Goal: Browse casually: Explore the website without a specific task or goal

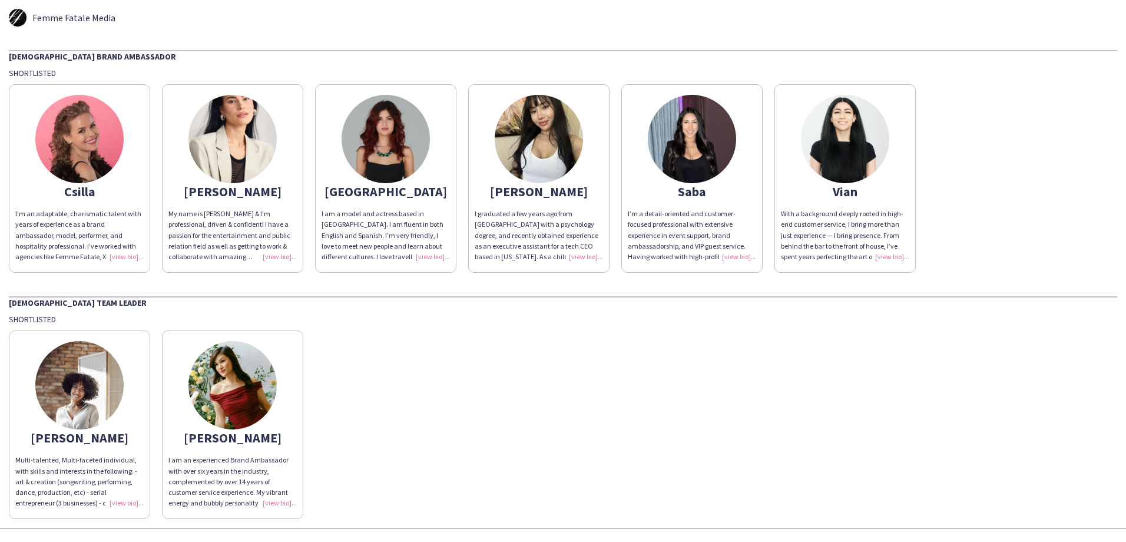
click at [247, 127] on img at bounding box center [232, 139] width 88 height 88
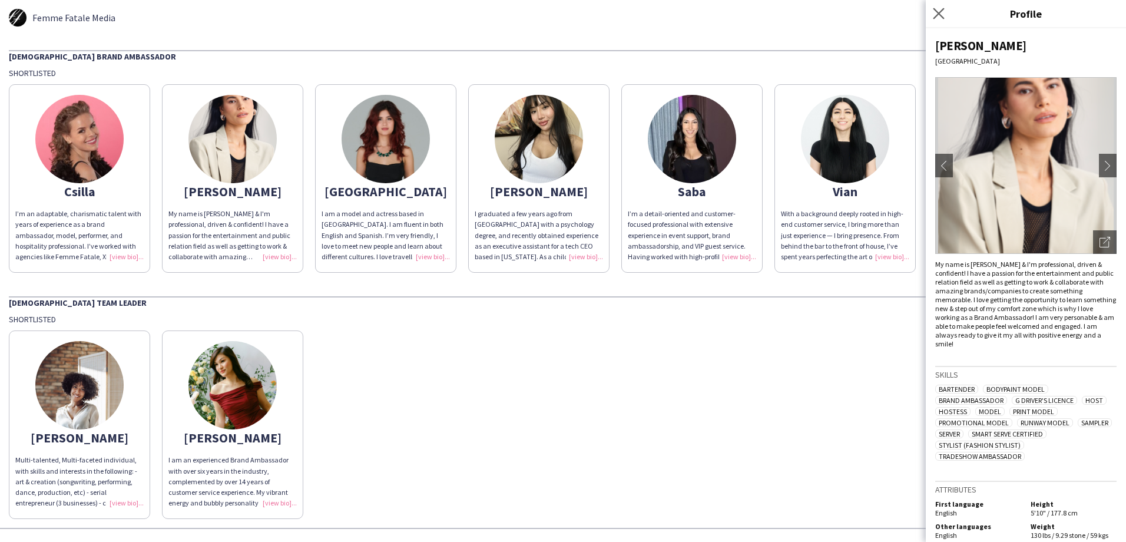
click at [944, 14] on icon "Close pop-in" at bounding box center [938, 13] width 11 height 11
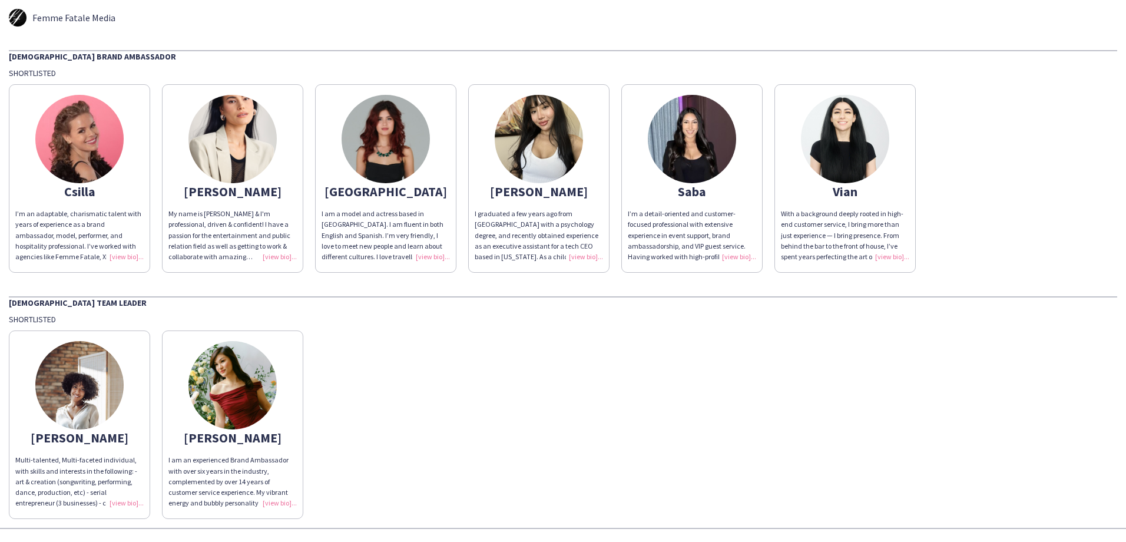
click at [860, 134] on img at bounding box center [845, 139] width 88 height 88
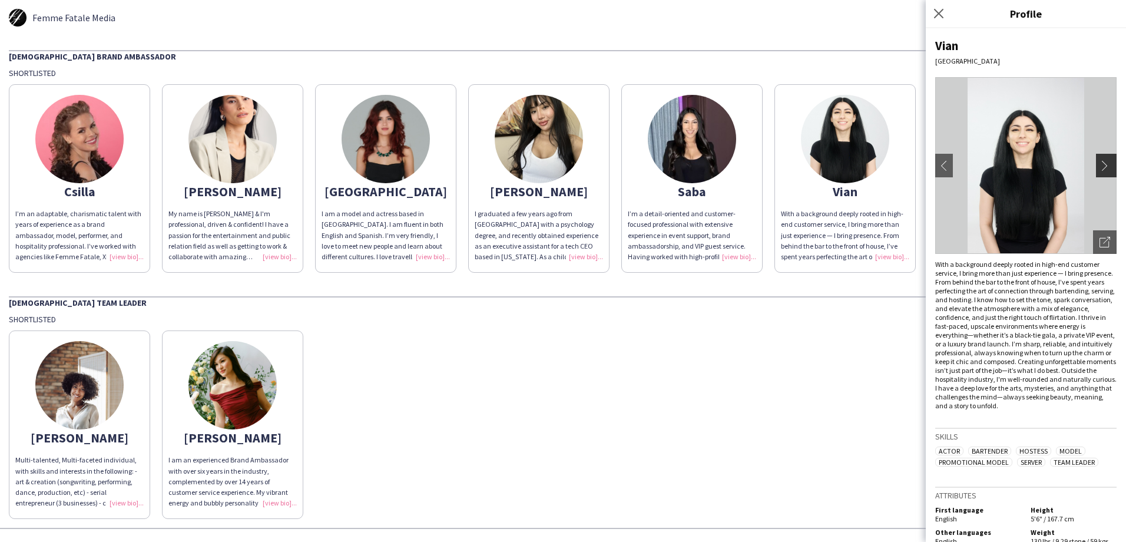
click at [1098, 160] on button "chevron-right" at bounding box center [1108, 166] width 24 height 24
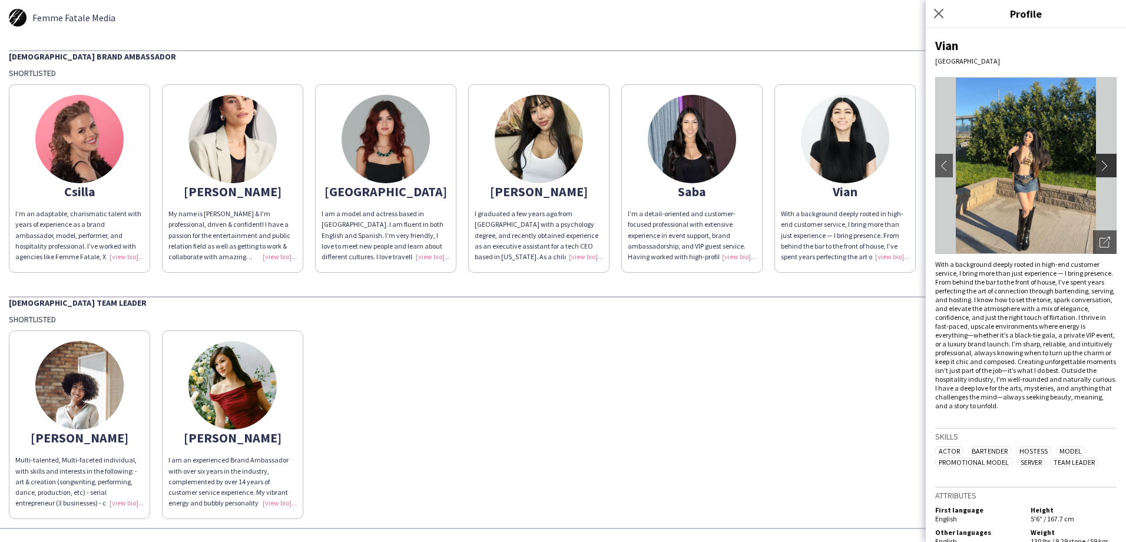
click at [1100, 166] on app-icon "chevron-right" at bounding box center [1108, 165] width 16 height 11
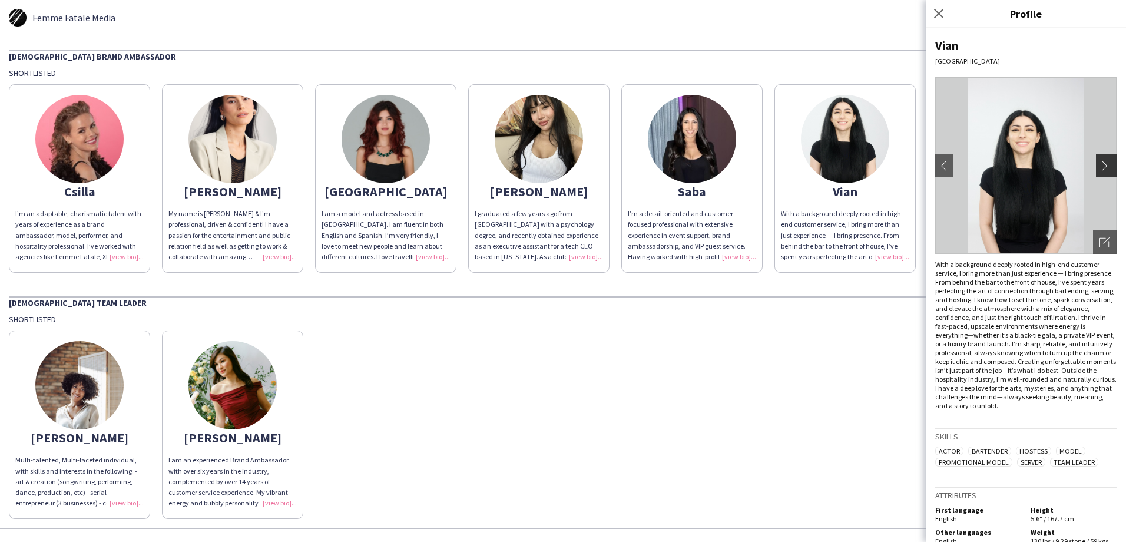
click at [1100, 169] on app-icon "chevron-right" at bounding box center [1108, 165] width 16 height 11
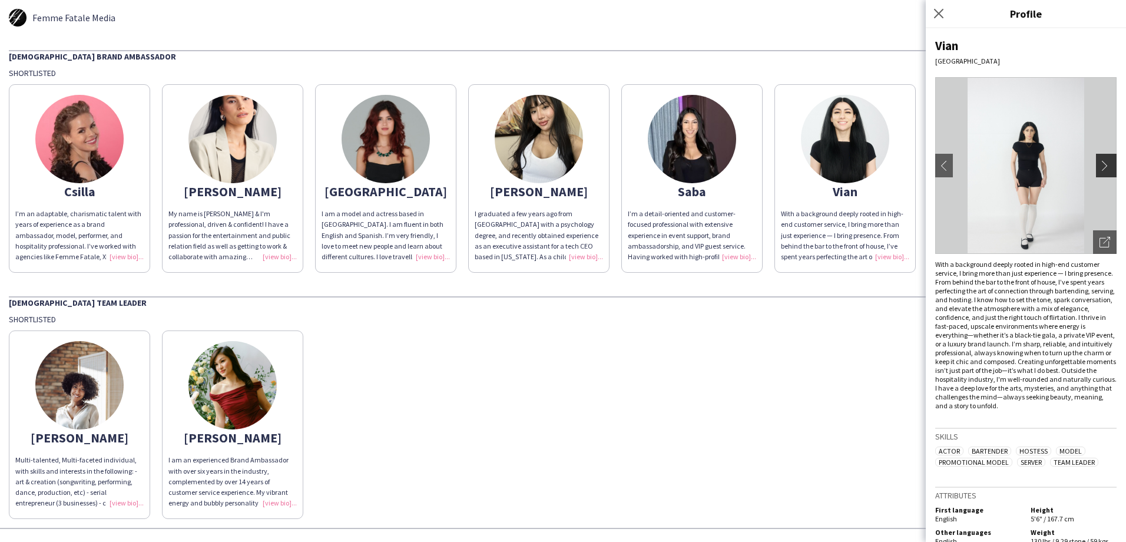
click at [1100, 169] on app-icon "chevron-right" at bounding box center [1108, 165] width 16 height 11
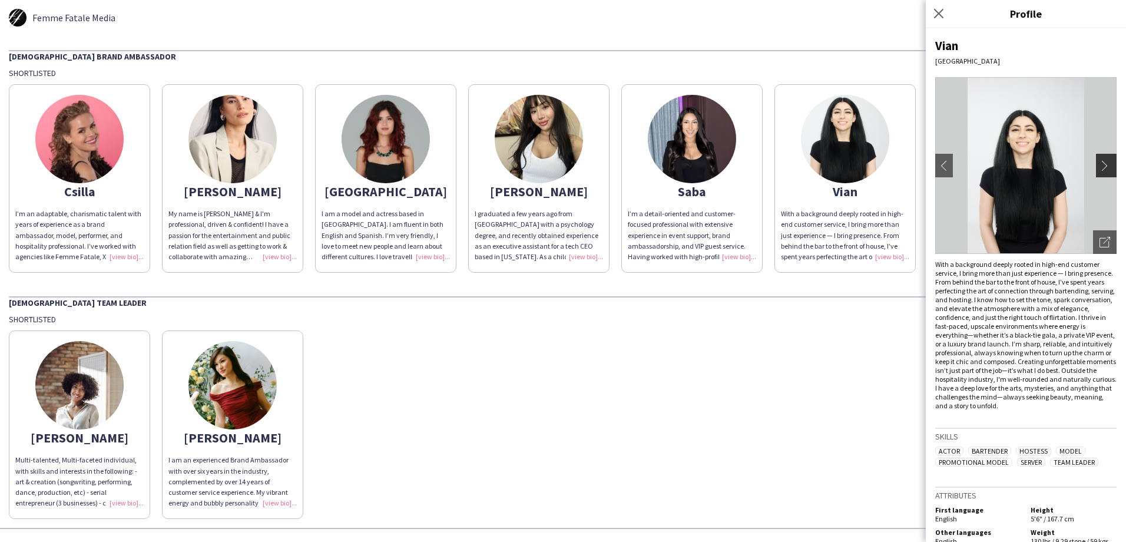
click at [1100, 169] on app-icon "chevron-right" at bounding box center [1108, 165] width 16 height 11
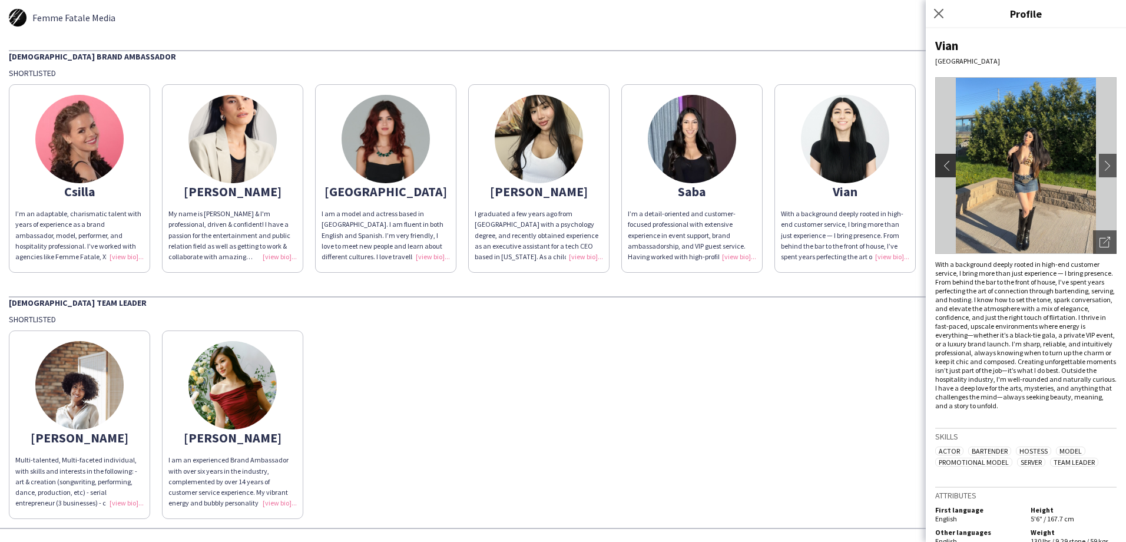
click at [944, 166] on app-icon "chevron-left" at bounding box center [944, 165] width 16 height 11
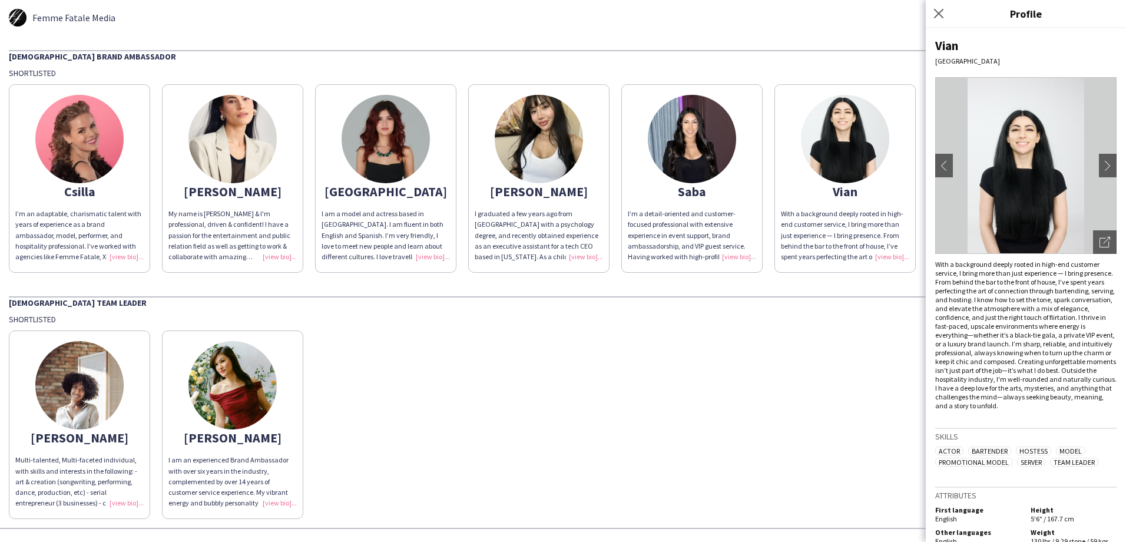
click at [709, 161] on img at bounding box center [692, 139] width 88 height 88
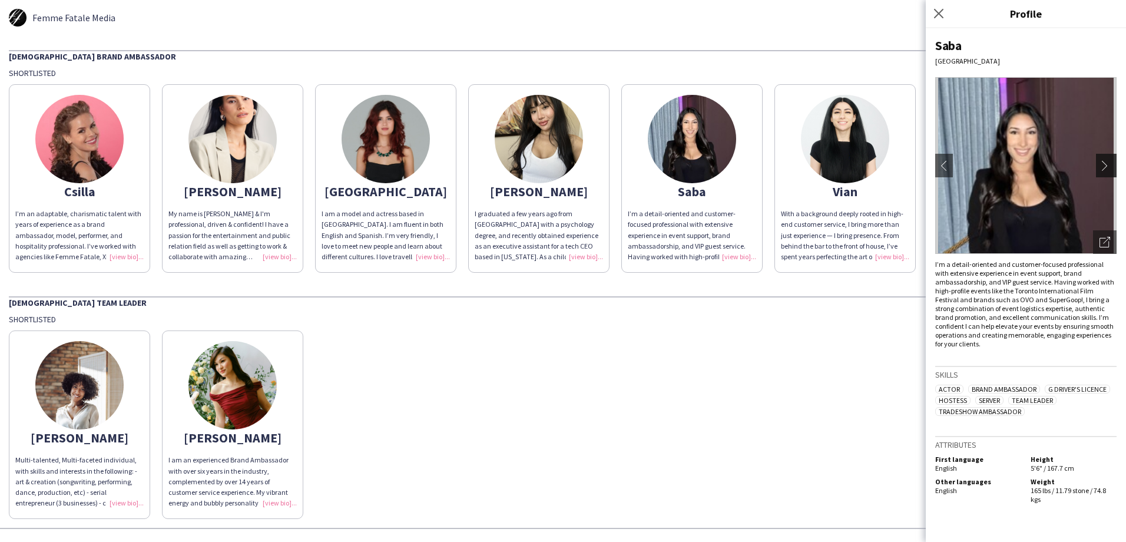
click at [1108, 163] on app-icon "chevron-right" at bounding box center [1108, 165] width 16 height 11
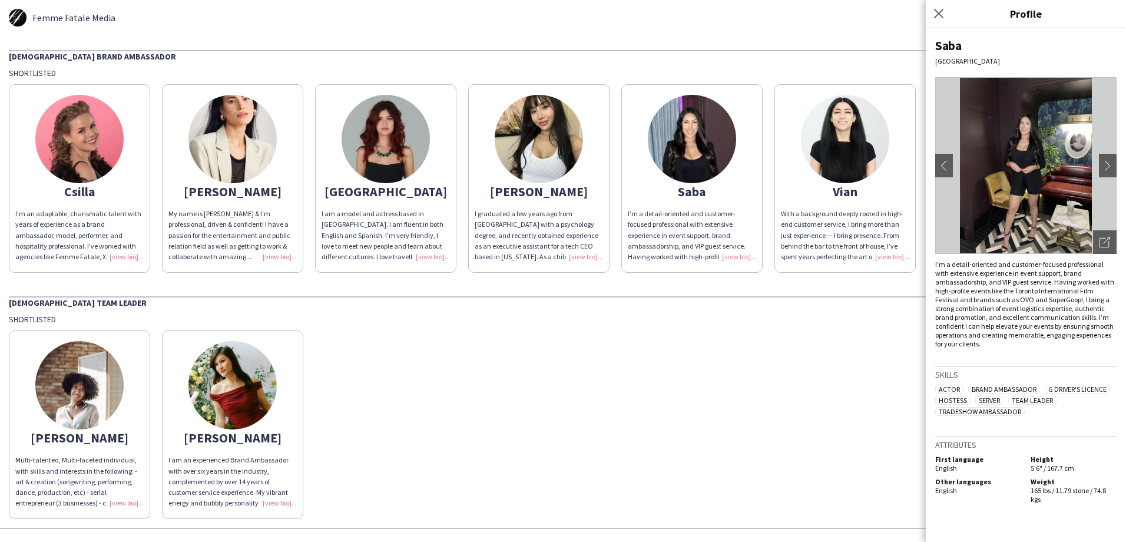
click at [534, 155] on img at bounding box center [539, 139] width 88 height 88
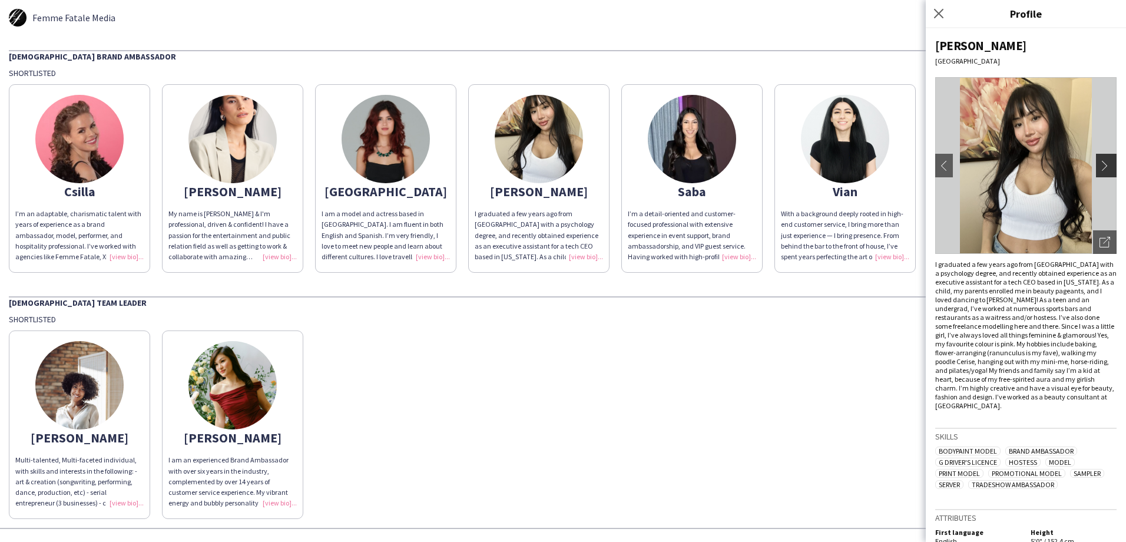
click at [1100, 168] on app-icon "chevron-right" at bounding box center [1108, 165] width 16 height 11
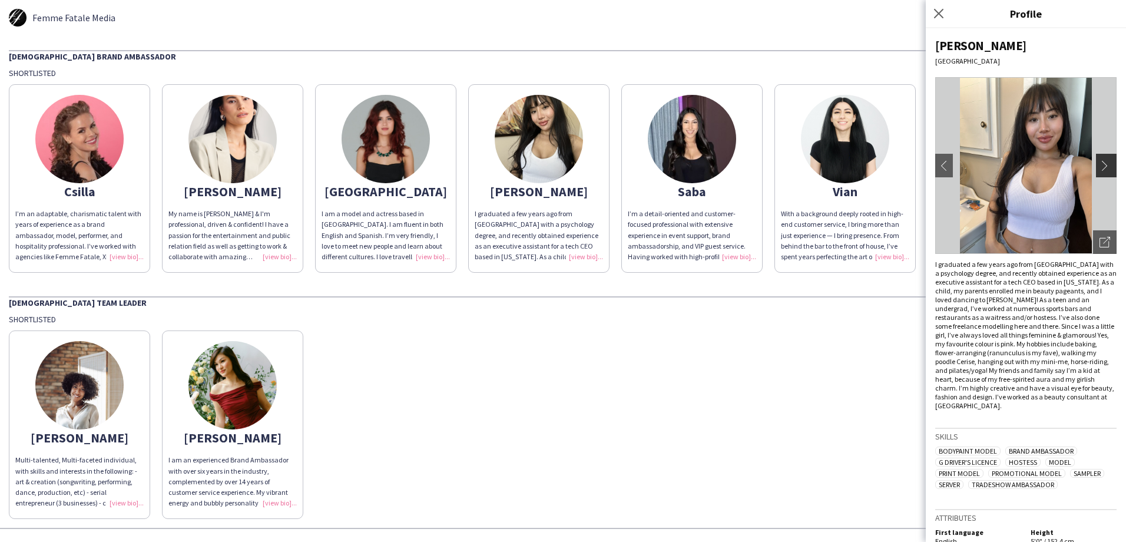
click at [1100, 166] on app-icon "chevron-right" at bounding box center [1108, 165] width 16 height 11
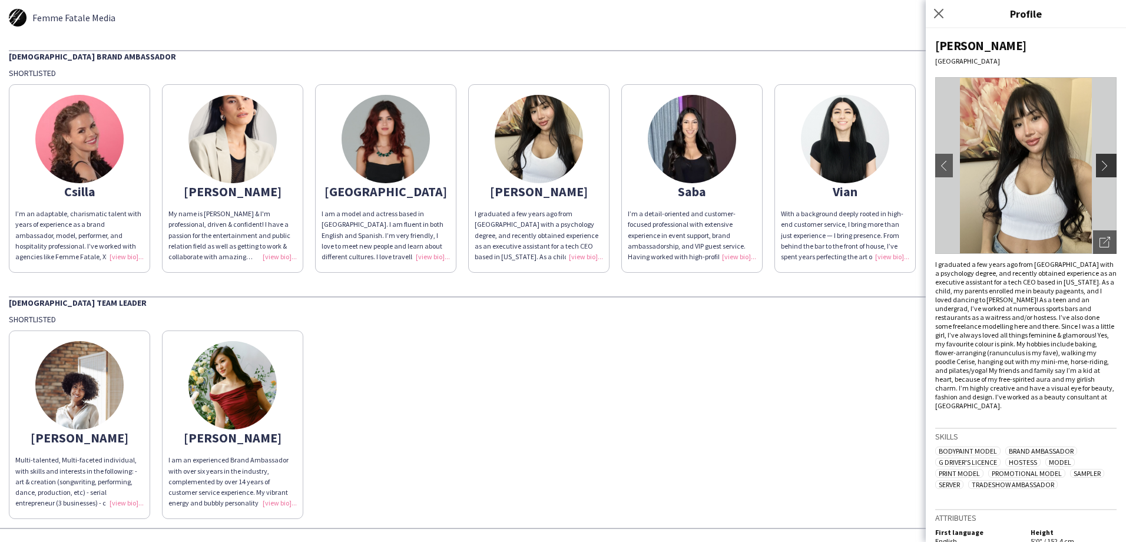
click at [1100, 166] on app-icon "chevron-right" at bounding box center [1108, 165] width 16 height 11
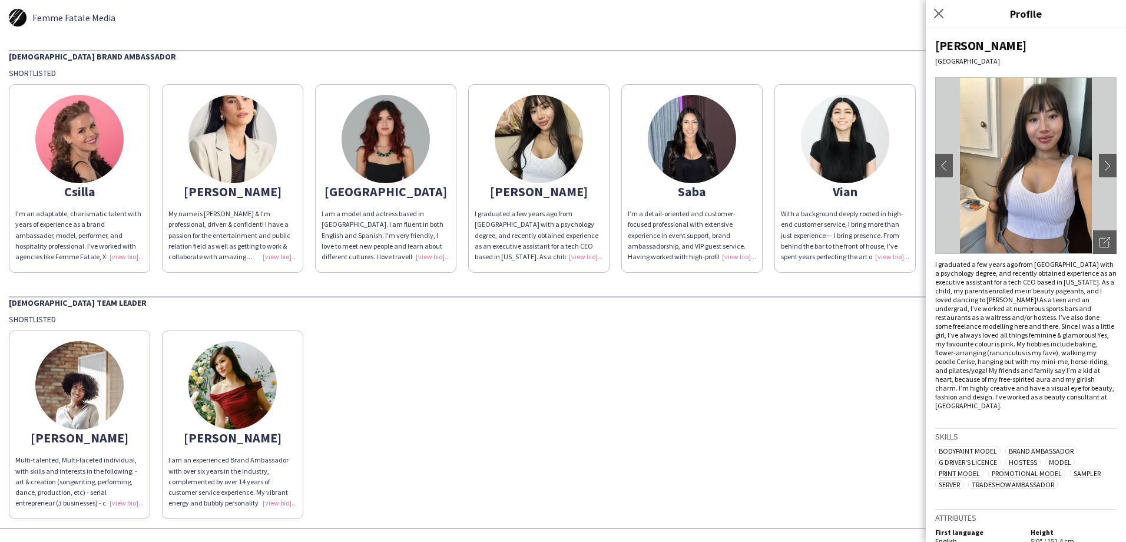
click at [684, 158] on img at bounding box center [692, 139] width 88 height 88
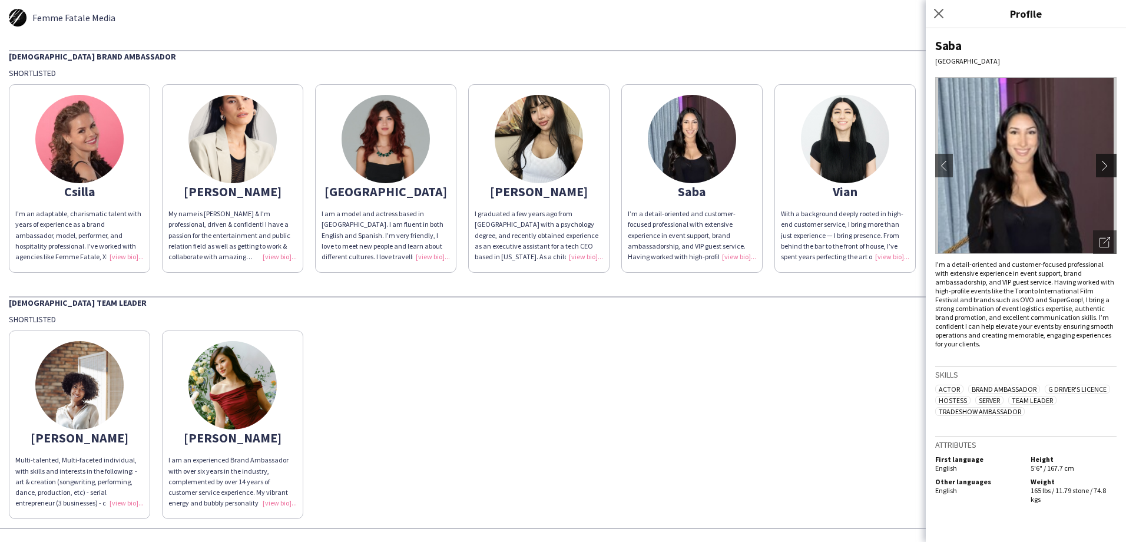
click at [1100, 164] on app-icon "chevron-right" at bounding box center [1108, 165] width 16 height 11
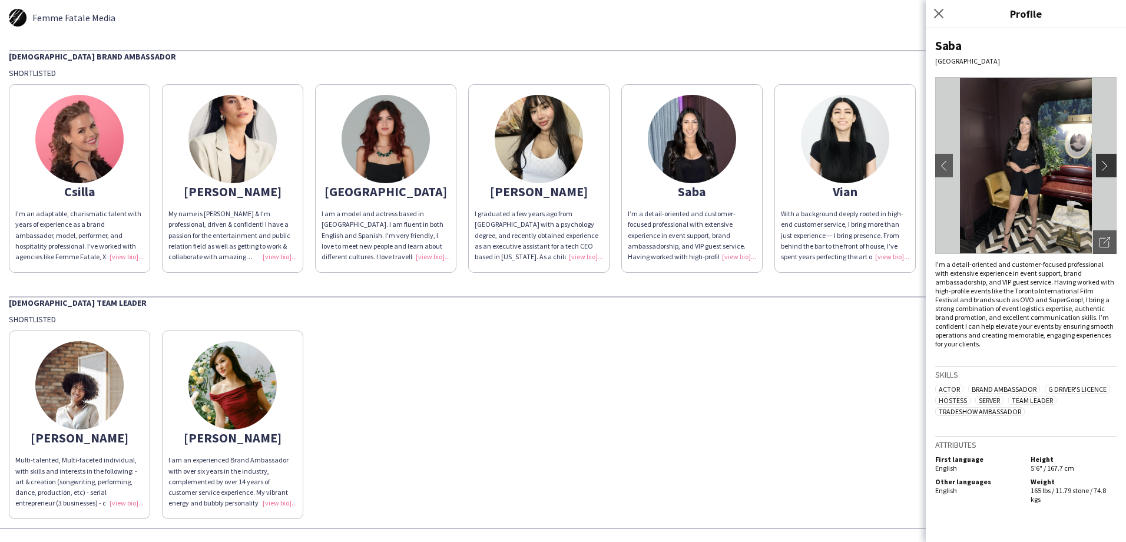
click at [1100, 164] on app-icon "chevron-right" at bounding box center [1108, 165] width 16 height 11
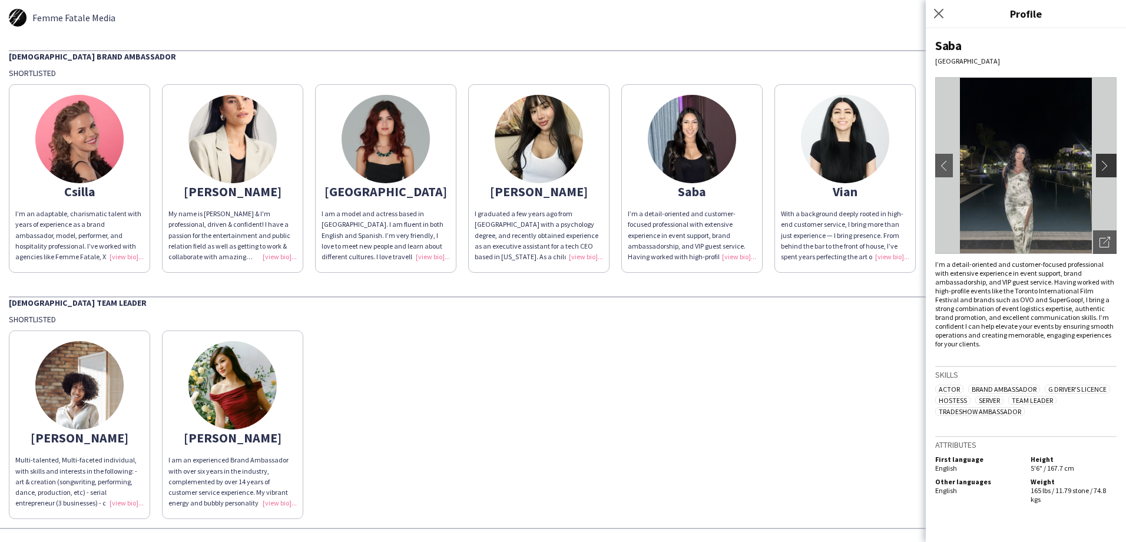
click at [1103, 167] on app-icon "chevron-right" at bounding box center [1108, 165] width 16 height 11
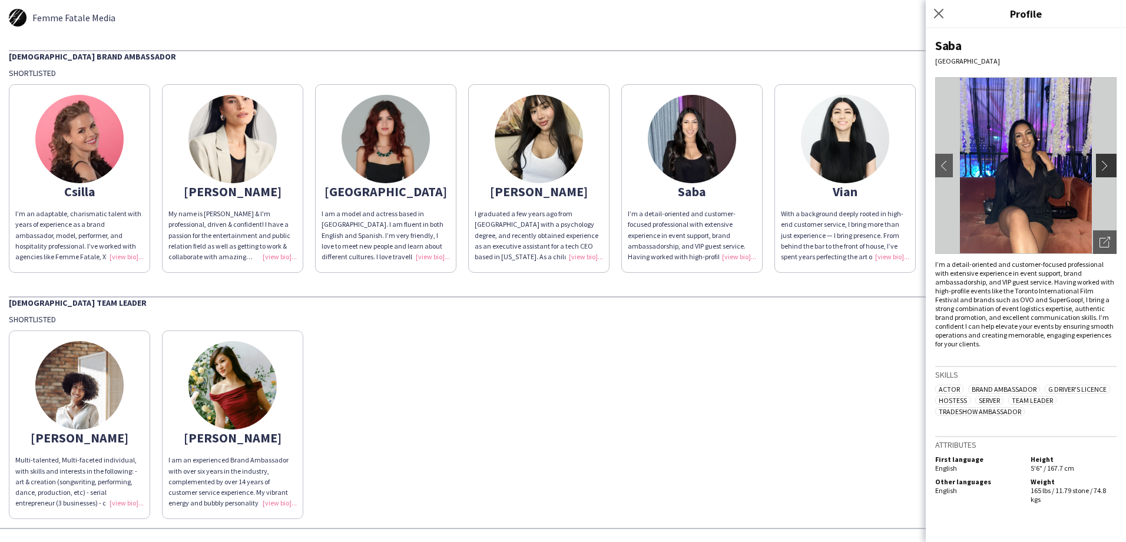
click at [1103, 167] on app-icon "chevron-right" at bounding box center [1108, 165] width 16 height 11
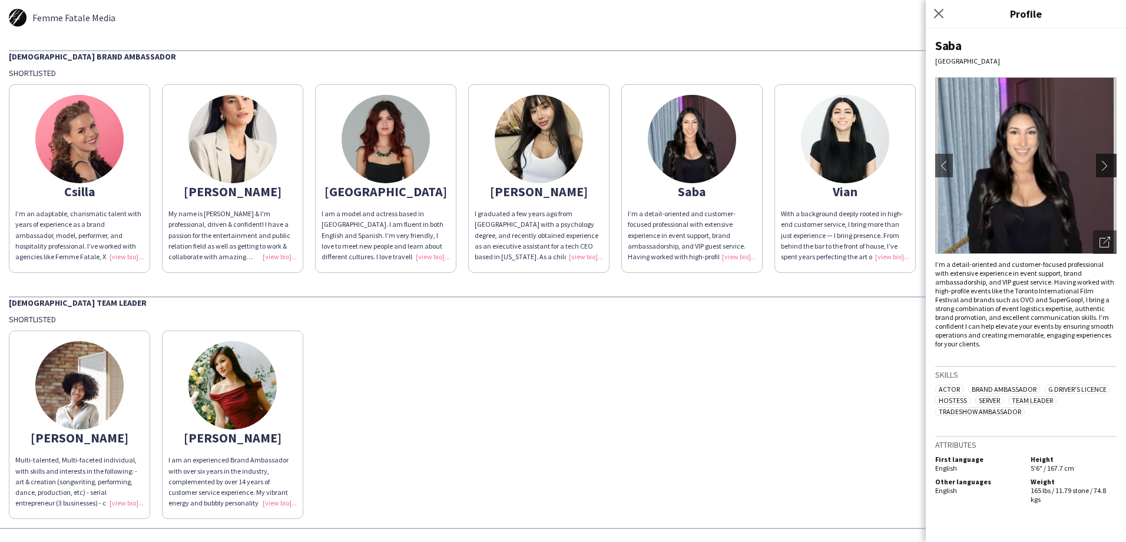
click at [1103, 167] on app-icon "chevron-right" at bounding box center [1108, 165] width 16 height 11
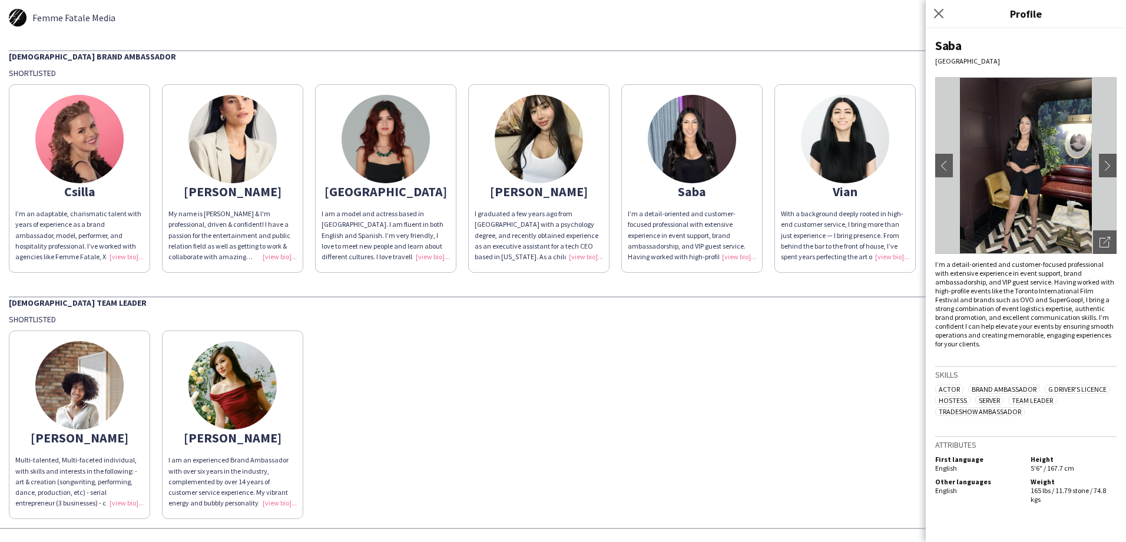
click at [872, 160] on img at bounding box center [845, 139] width 88 height 88
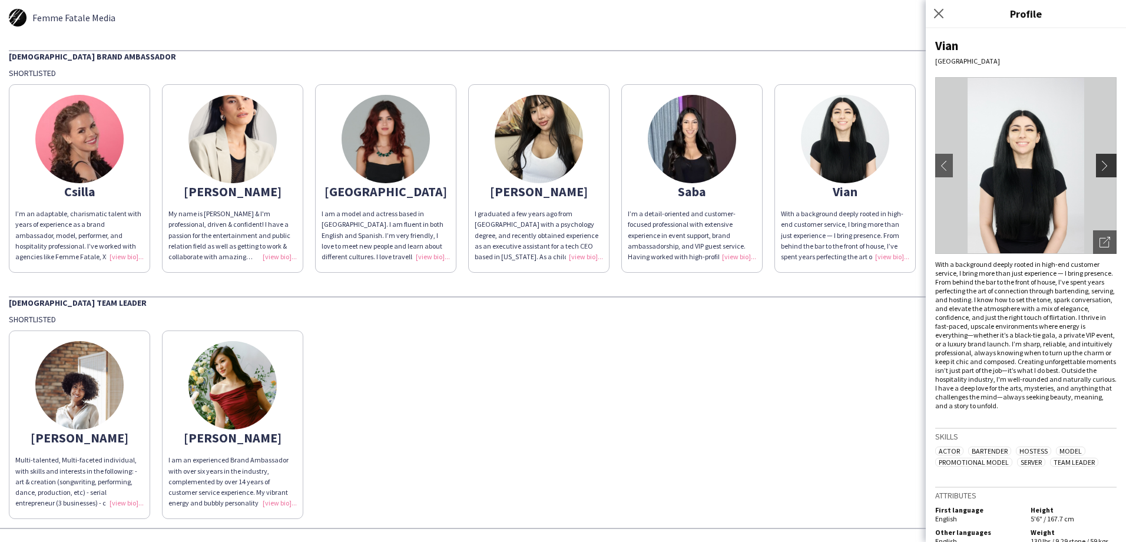
click at [1100, 165] on app-icon "chevron-right" at bounding box center [1108, 165] width 16 height 11
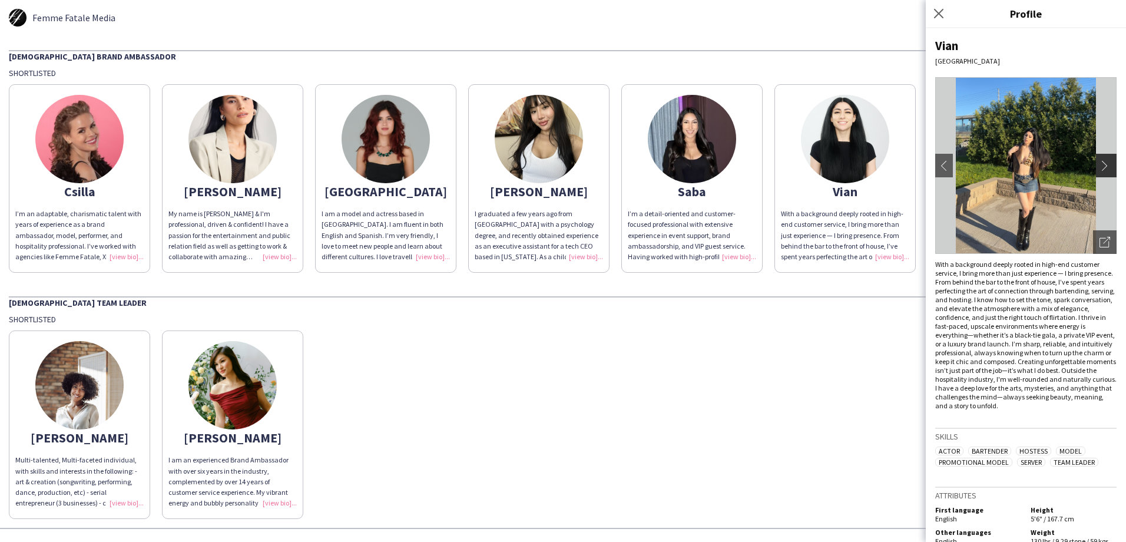
click at [1100, 170] on app-icon "chevron-right" at bounding box center [1108, 165] width 16 height 11
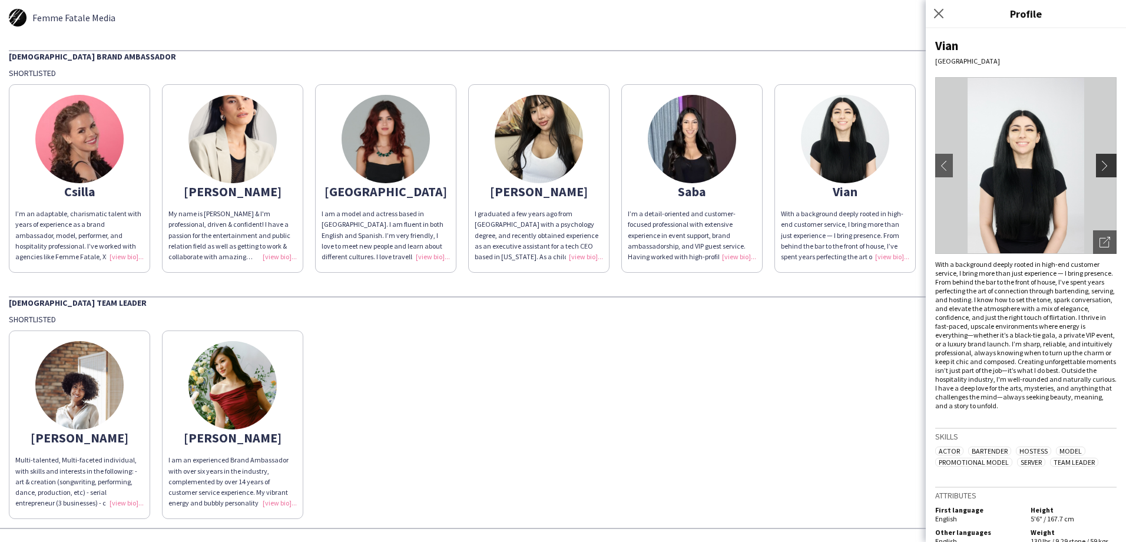
click at [1100, 170] on app-icon "chevron-right" at bounding box center [1108, 165] width 16 height 11
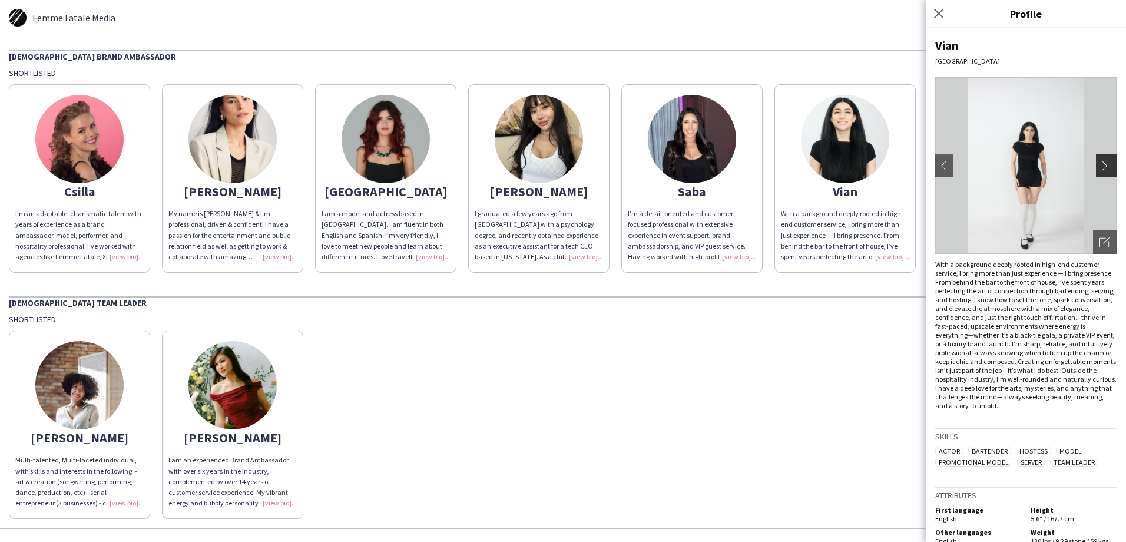
click at [1100, 170] on app-icon "chevron-right" at bounding box center [1108, 165] width 16 height 11
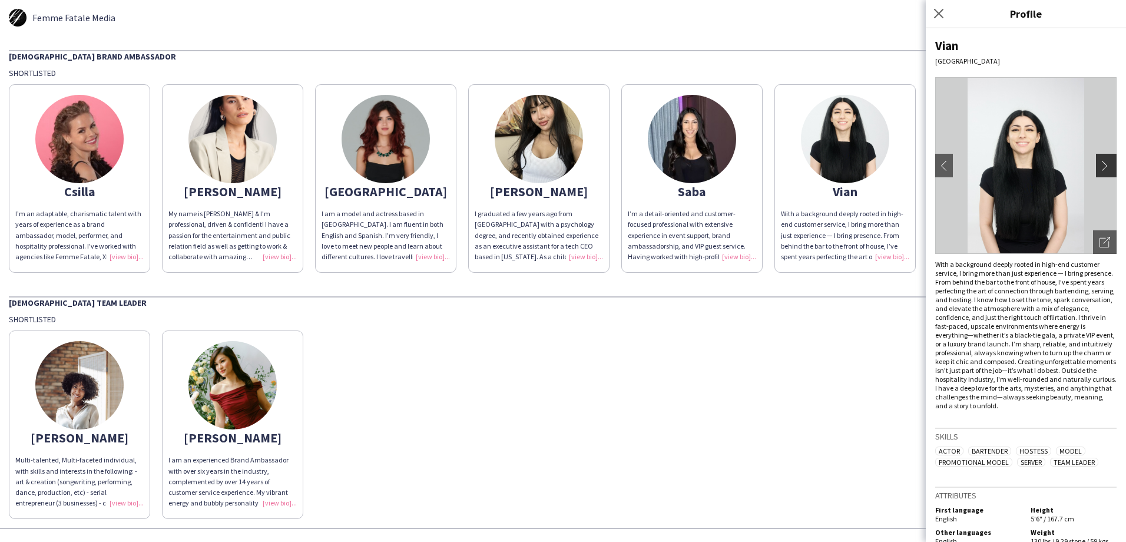
click at [1100, 170] on app-icon "chevron-right" at bounding box center [1108, 165] width 16 height 11
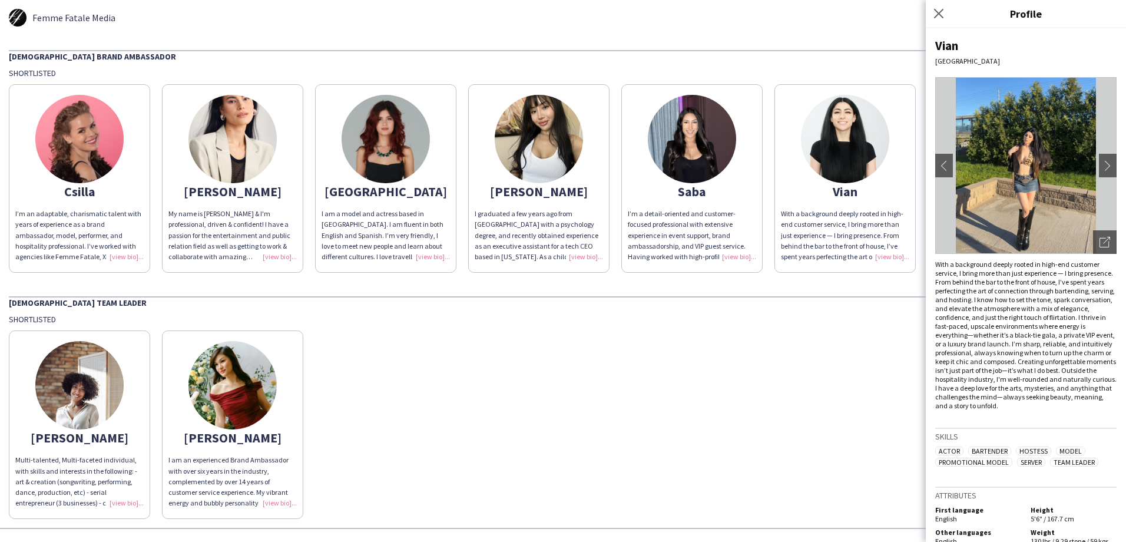
click at [375, 159] on img at bounding box center [386, 139] width 88 height 88
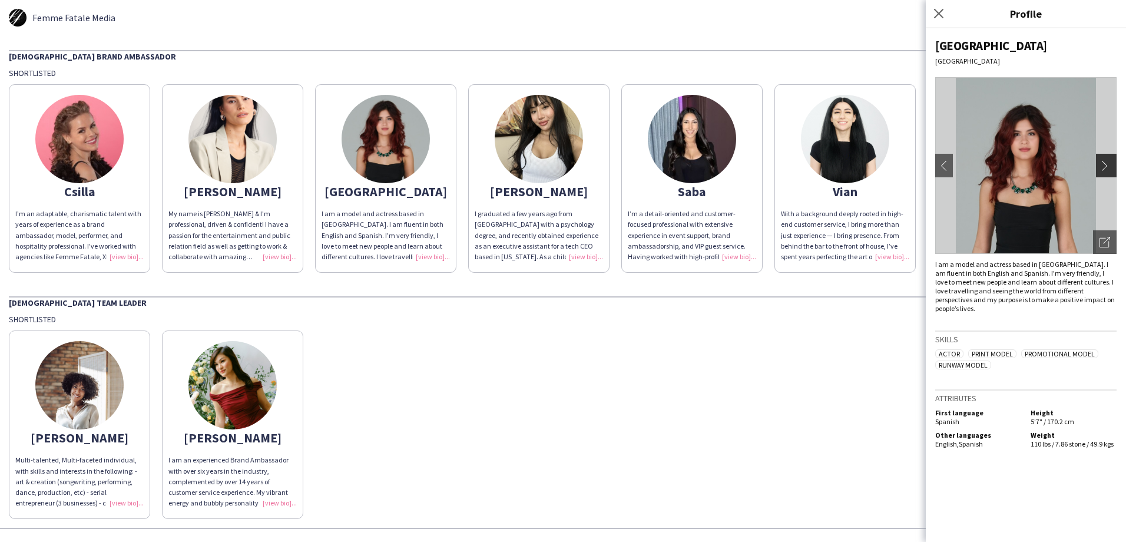
click at [1103, 171] on button "chevron-right" at bounding box center [1108, 166] width 24 height 24
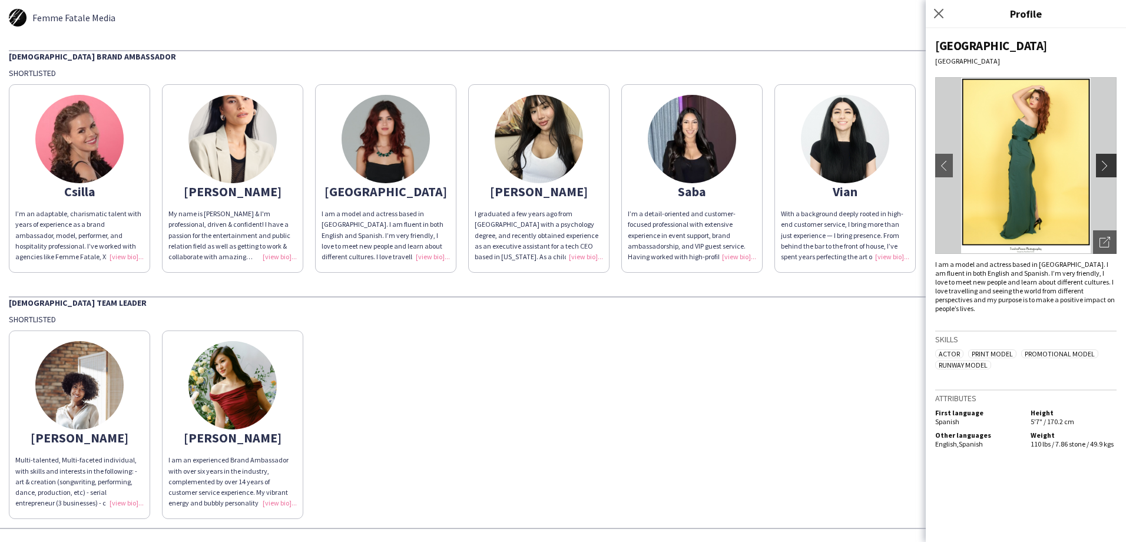
click at [1103, 170] on app-icon "chevron-right" at bounding box center [1108, 165] width 16 height 11
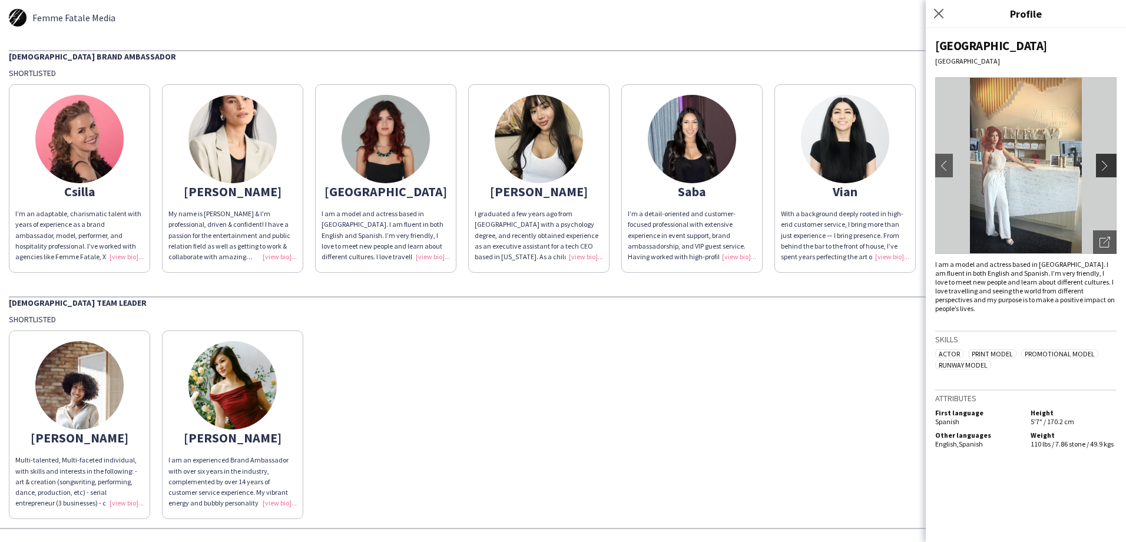
click at [1102, 168] on app-icon "chevron-right" at bounding box center [1108, 165] width 16 height 11
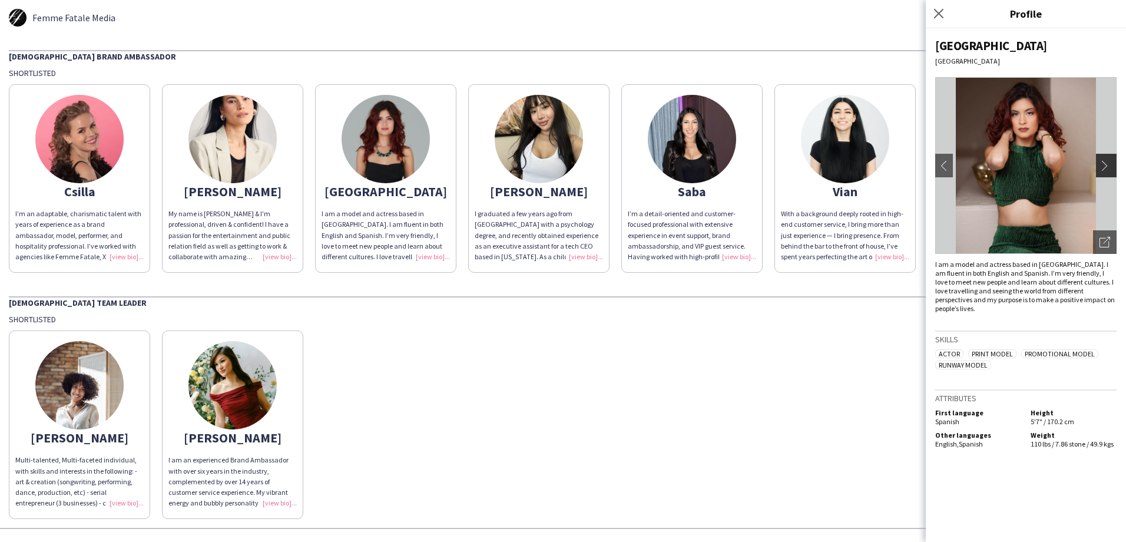
click at [1102, 168] on app-icon "chevron-right" at bounding box center [1108, 165] width 16 height 11
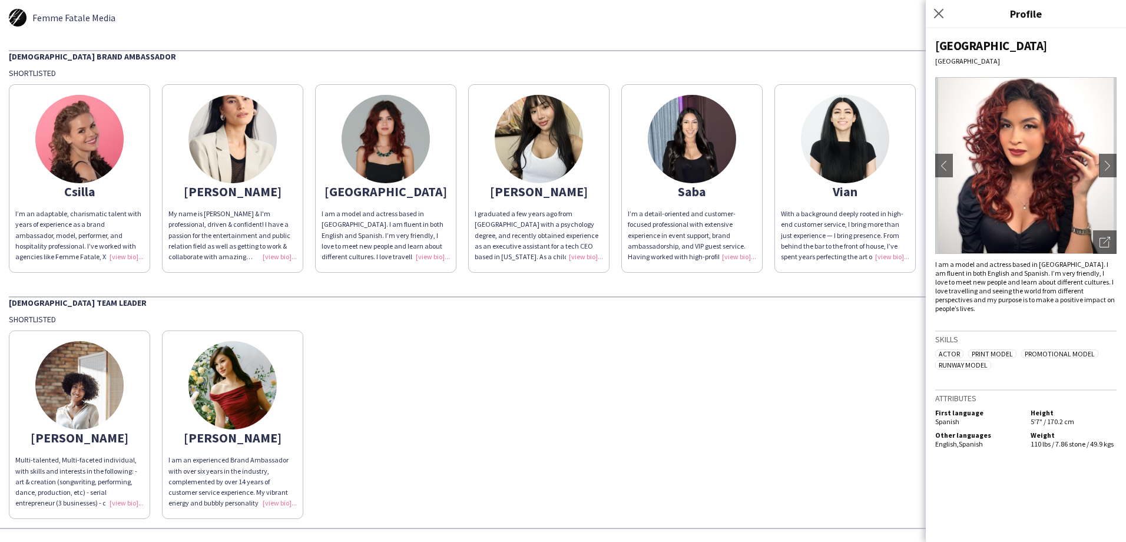
click at [254, 154] on img at bounding box center [232, 139] width 88 height 88
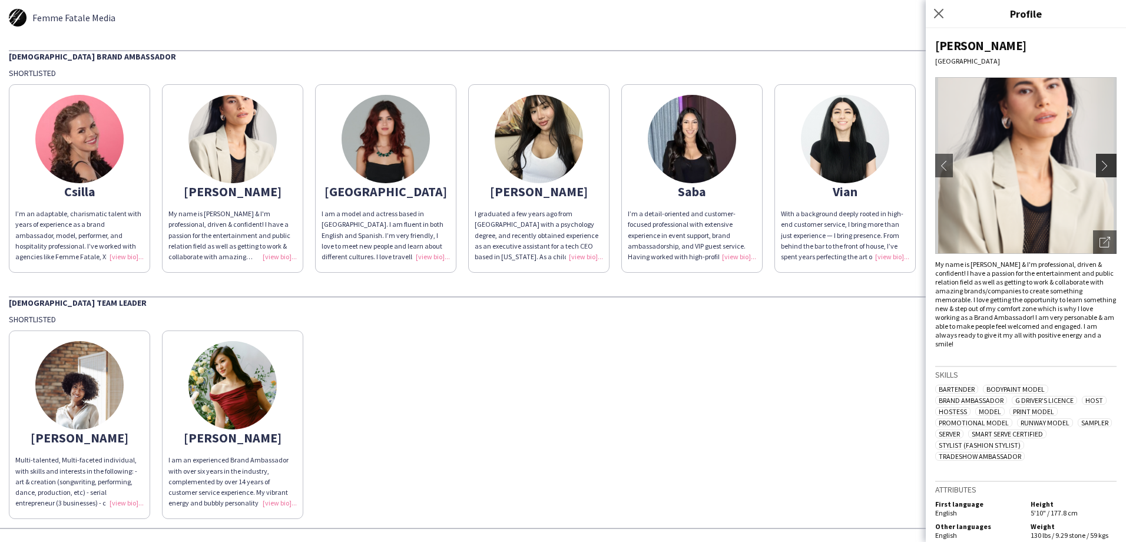
click at [1100, 164] on app-icon "chevron-right" at bounding box center [1108, 165] width 16 height 11
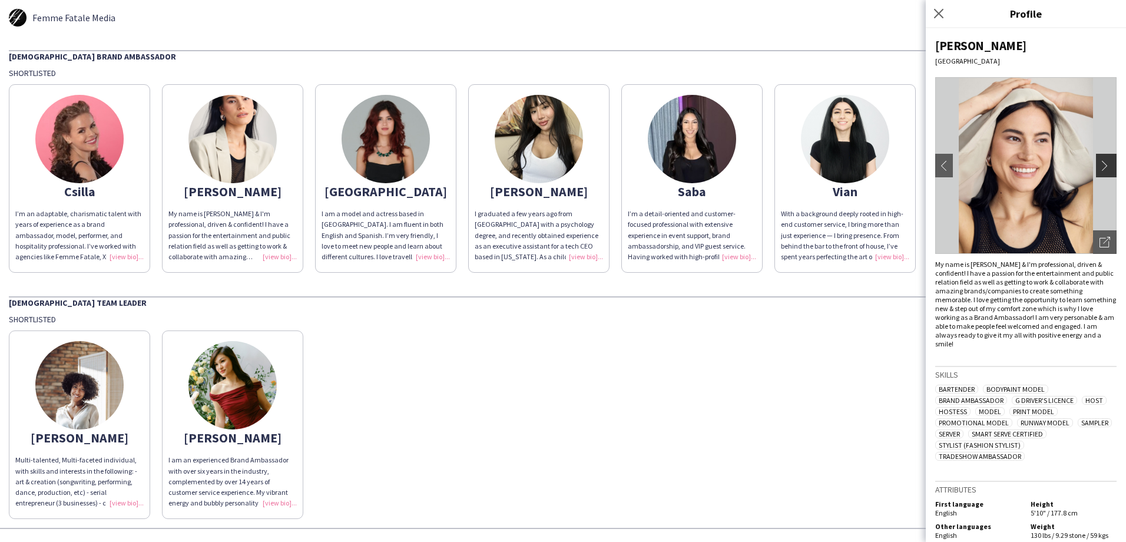
click at [1100, 164] on app-icon "chevron-right" at bounding box center [1108, 165] width 16 height 11
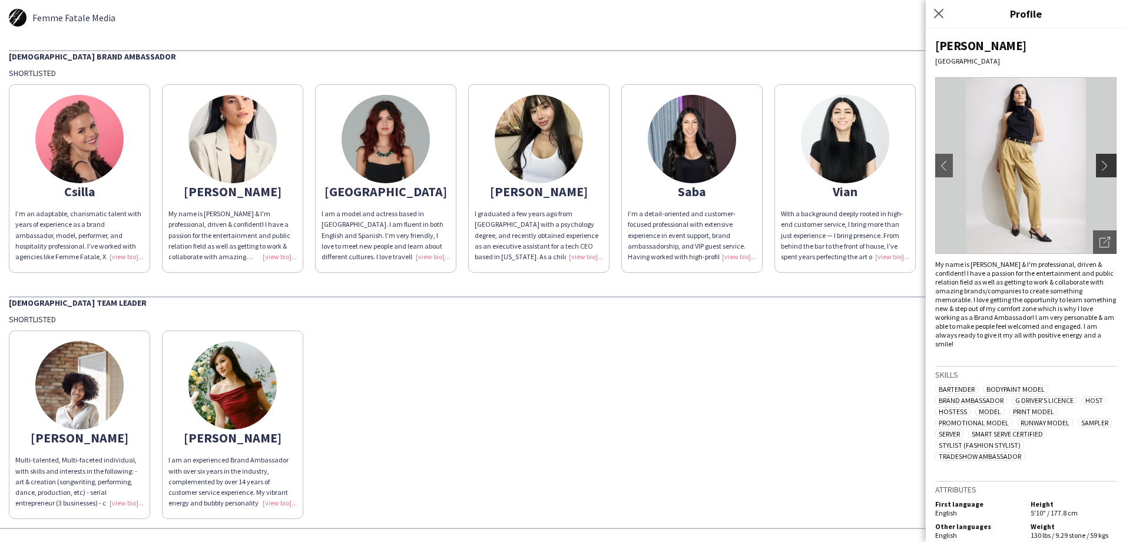
click at [1100, 164] on app-icon "chevron-right" at bounding box center [1108, 165] width 16 height 11
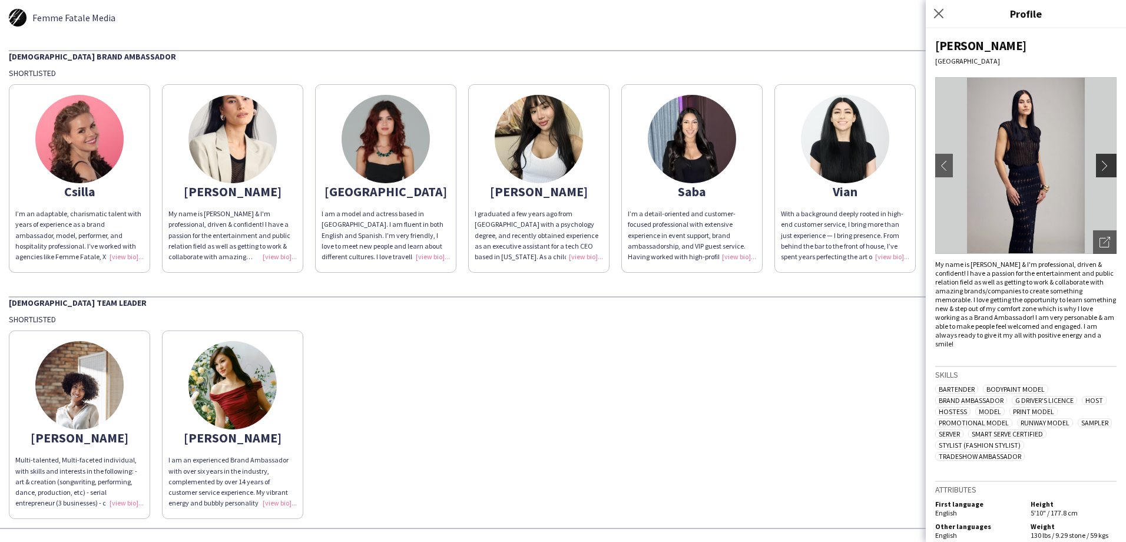
click at [1100, 164] on app-icon "chevron-right" at bounding box center [1108, 165] width 16 height 11
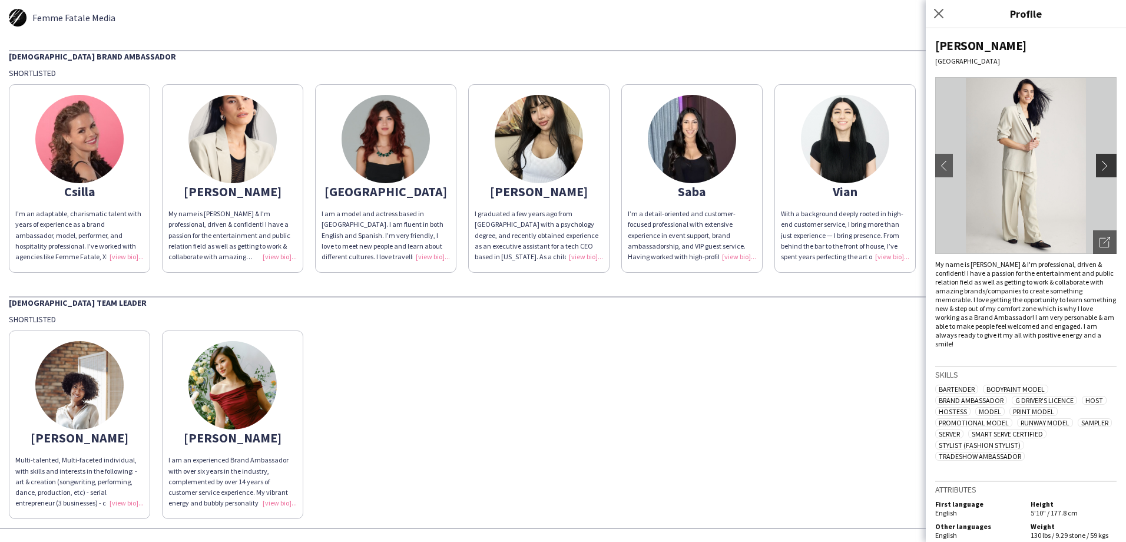
click at [1100, 164] on app-icon "chevron-right" at bounding box center [1108, 165] width 16 height 11
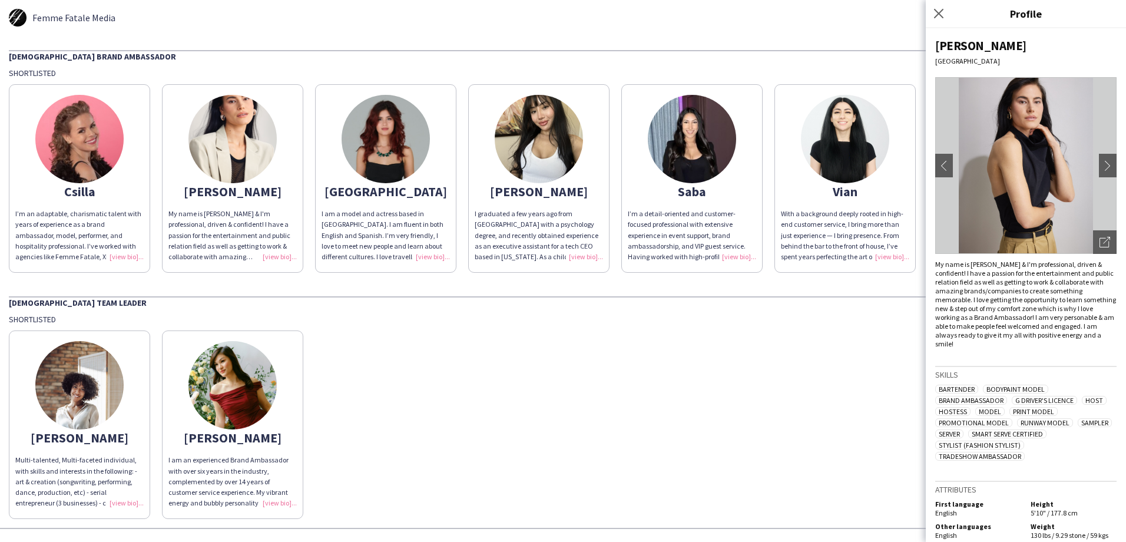
click at [101, 145] on img at bounding box center [79, 139] width 88 height 88
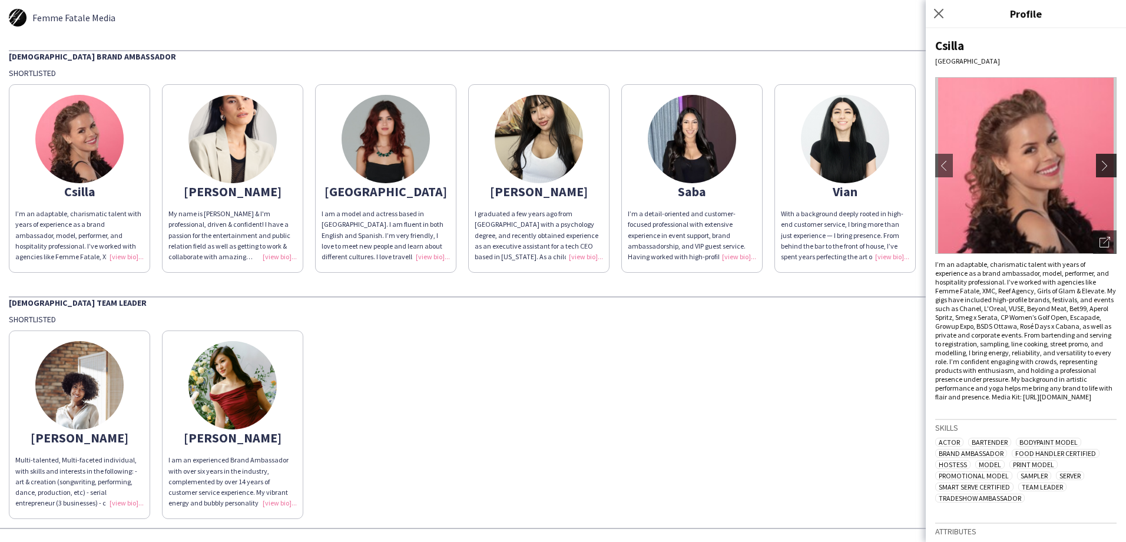
click at [1100, 165] on app-icon "chevron-right" at bounding box center [1108, 165] width 16 height 11
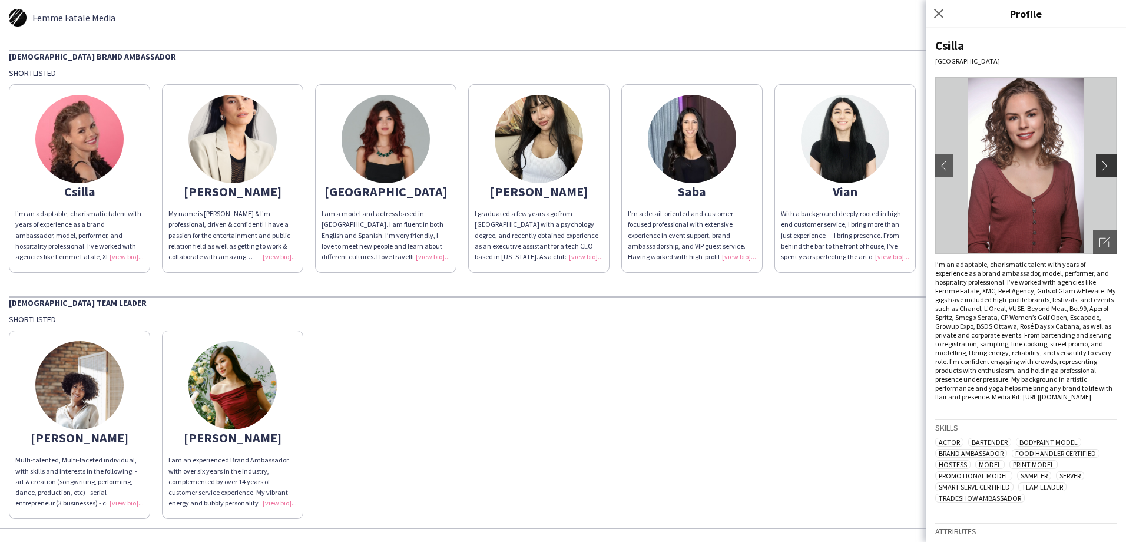
click at [1100, 165] on app-icon "chevron-right" at bounding box center [1108, 165] width 16 height 11
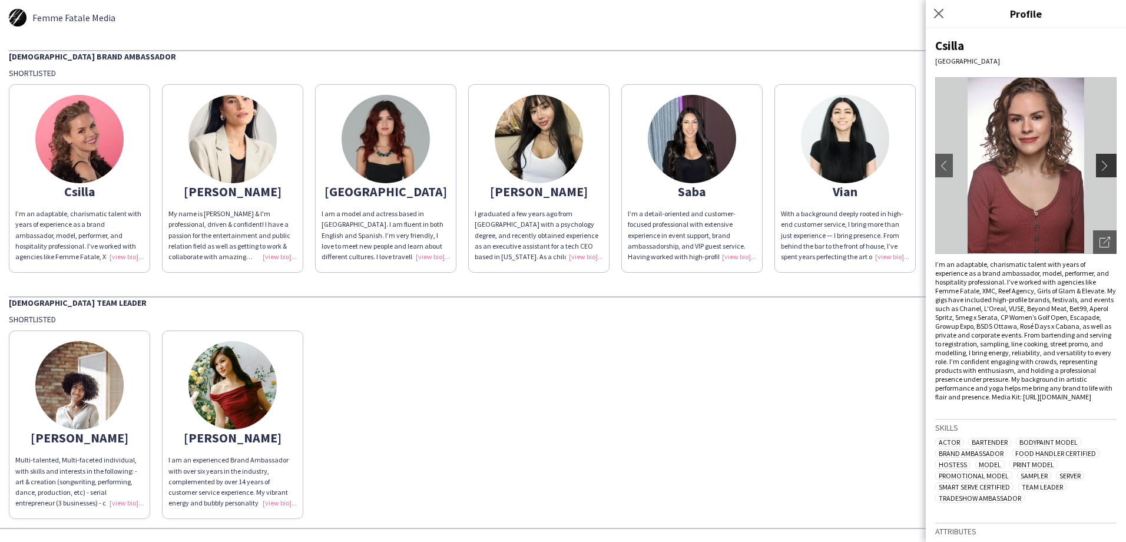
click at [1100, 165] on app-icon "chevron-right" at bounding box center [1108, 165] width 16 height 11
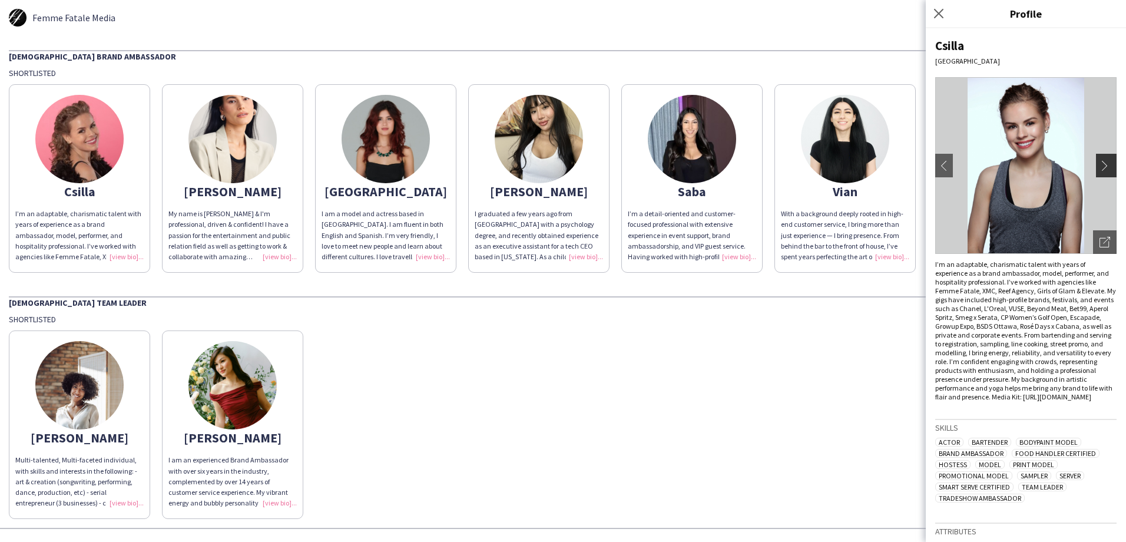
click at [1100, 165] on app-icon "chevron-right" at bounding box center [1108, 165] width 16 height 11
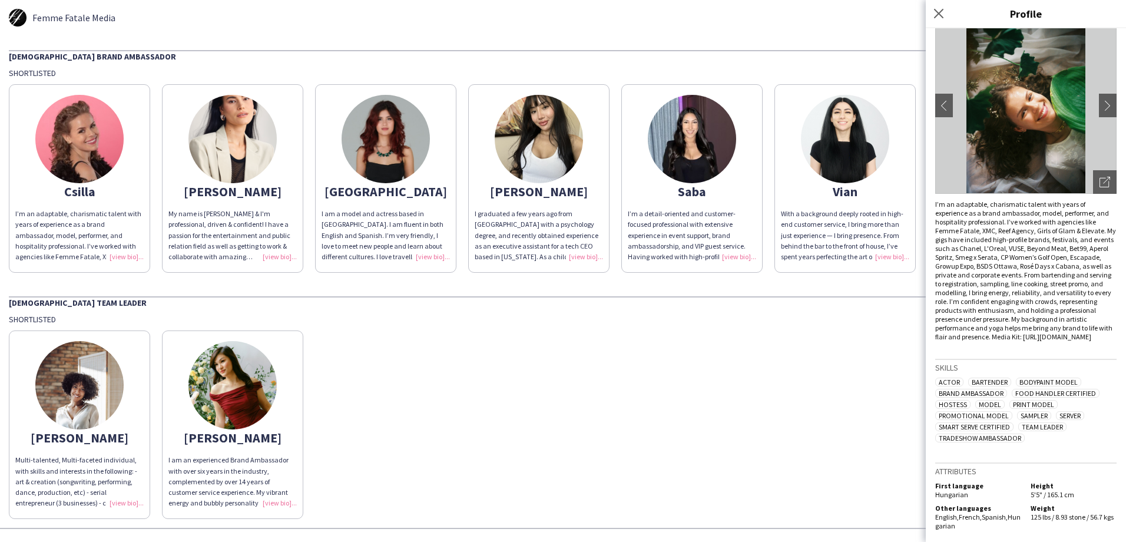
scroll to position [69, 0]
click at [218, 395] on img at bounding box center [232, 385] width 88 height 88
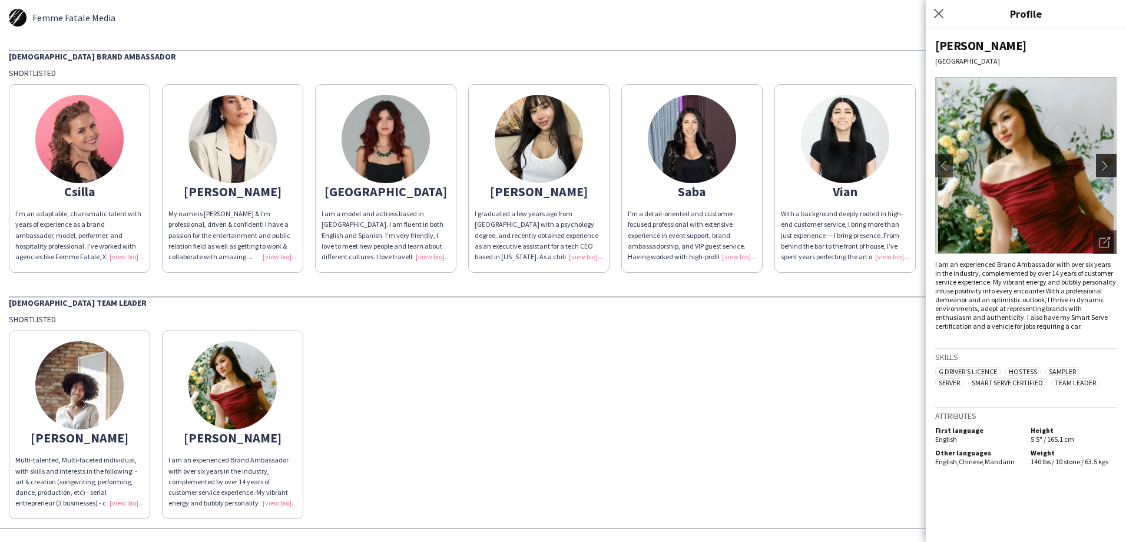
click at [1101, 163] on app-icon "chevron-right" at bounding box center [1108, 165] width 16 height 11
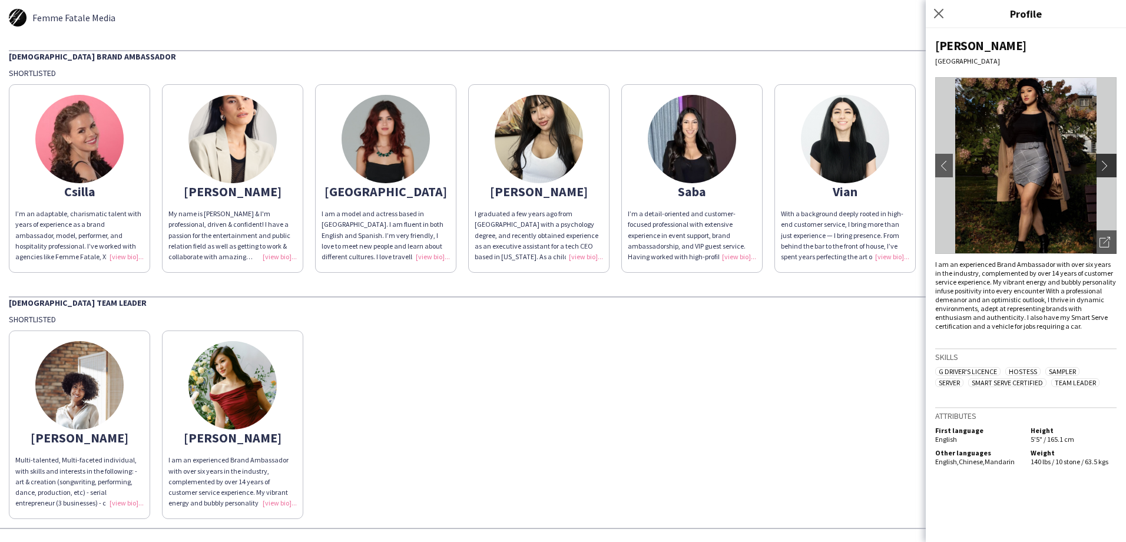
click at [1101, 163] on app-icon "chevron-right" at bounding box center [1108, 165] width 16 height 11
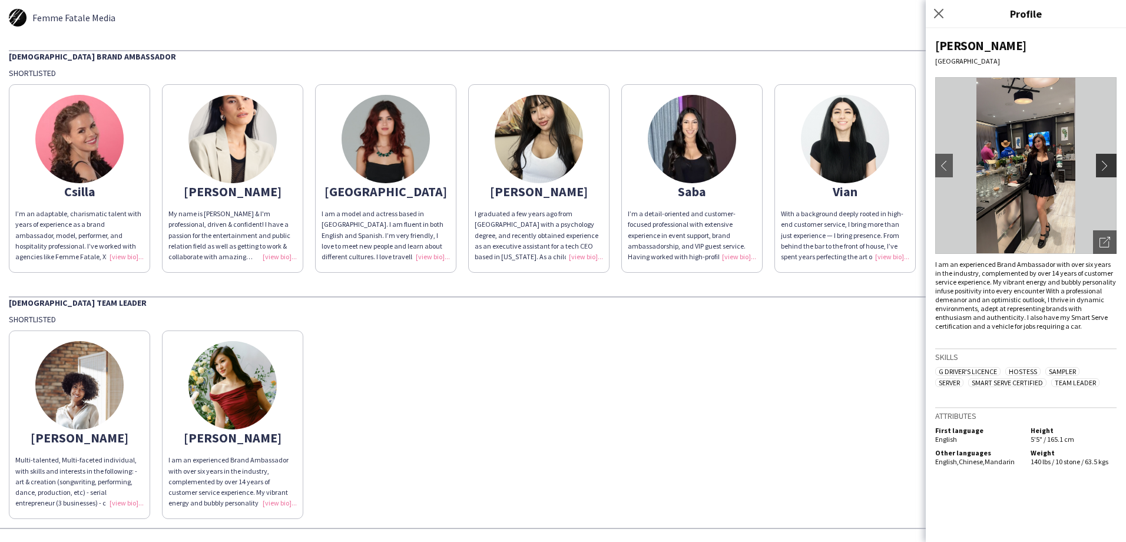
click at [1101, 163] on app-icon "chevron-right" at bounding box center [1108, 165] width 16 height 11
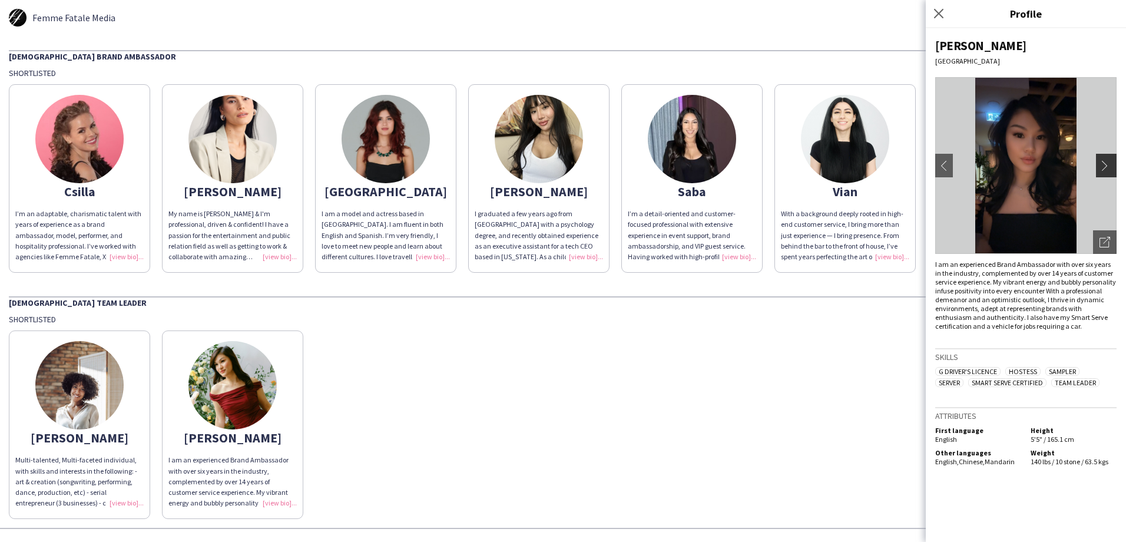
click at [1101, 163] on app-icon "chevron-right" at bounding box center [1108, 165] width 16 height 11
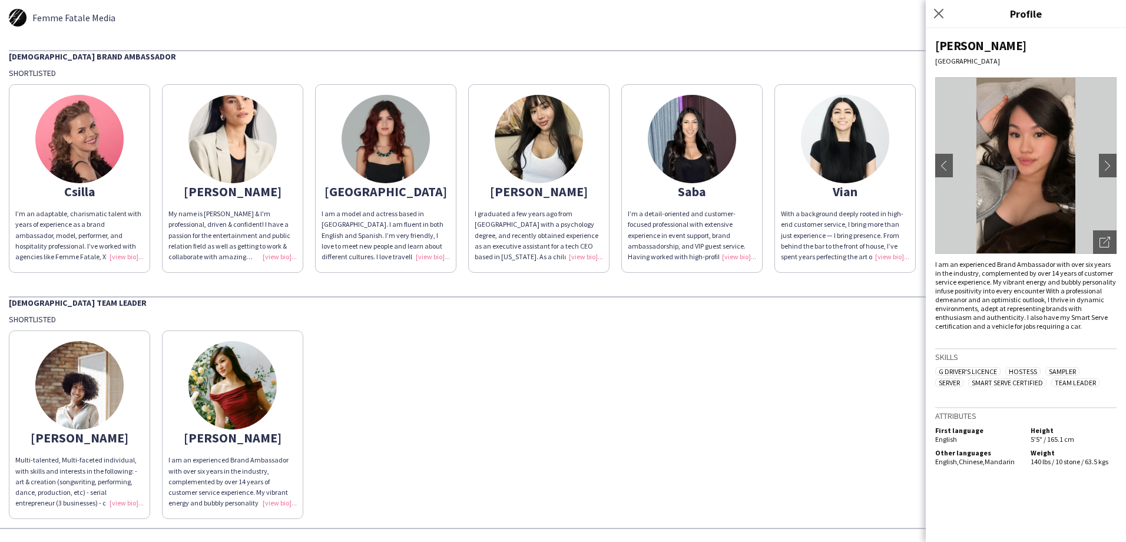
click at [104, 396] on img at bounding box center [79, 385] width 88 height 88
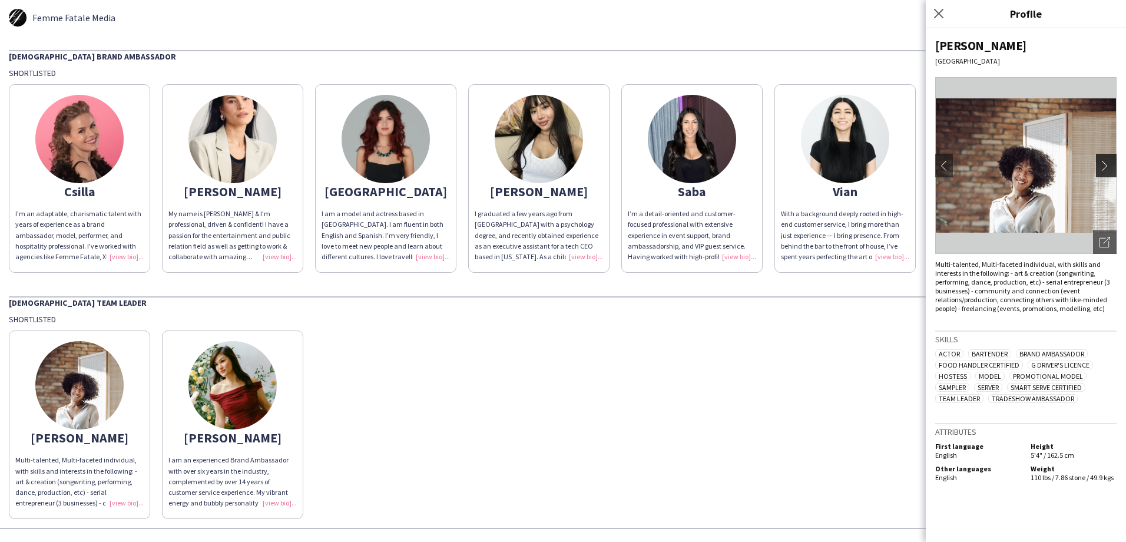
click at [1102, 161] on app-icon "chevron-right" at bounding box center [1108, 165] width 16 height 11
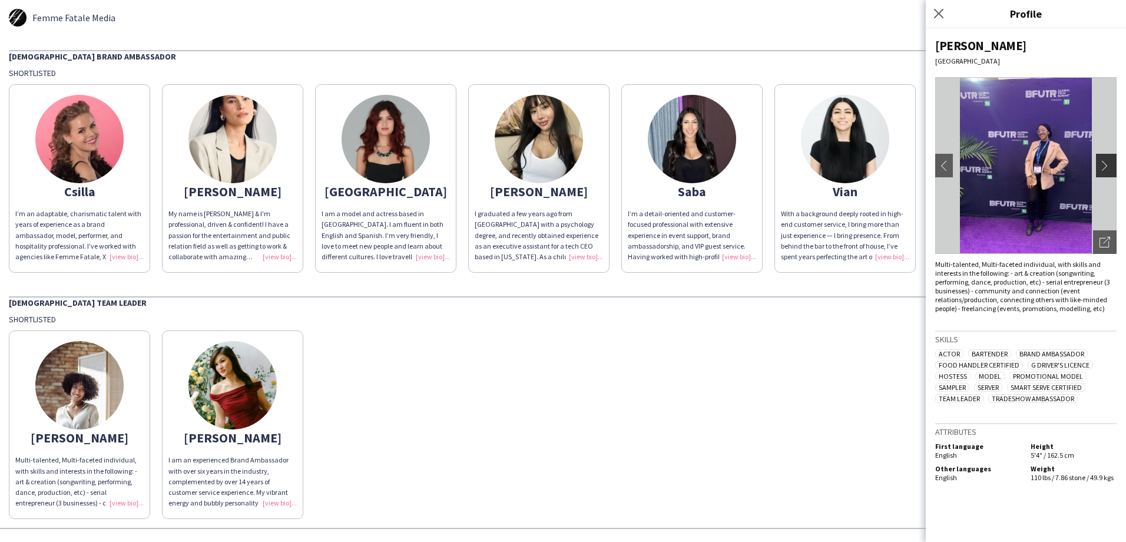
click at [1100, 162] on app-icon "chevron-right" at bounding box center [1108, 165] width 16 height 11
